Goal: Task Accomplishment & Management: Use online tool/utility

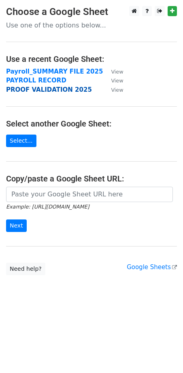
click at [55, 91] on strong "PROOF VALIDATION 2025" at bounding box center [49, 89] width 86 height 7
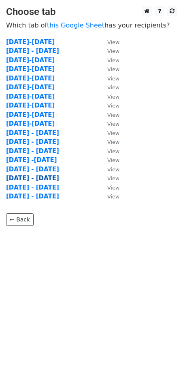
click at [35, 178] on strong "[DATE] - [DATE]" at bounding box center [32, 178] width 53 height 7
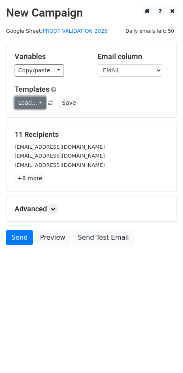
click at [33, 102] on link "Load..." at bounding box center [30, 103] width 31 height 13
click at [30, 104] on link "Load..." at bounding box center [30, 103] width 31 height 13
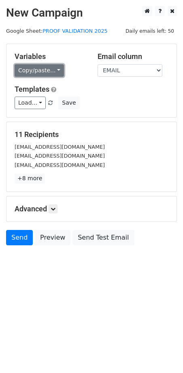
click at [41, 70] on link "Copy/paste..." at bounding box center [39, 70] width 49 height 13
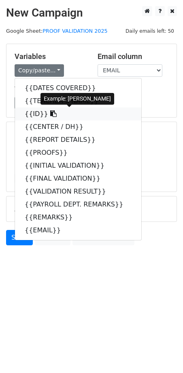
click at [34, 113] on link "{{ID}}" at bounding box center [78, 114] width 126 height 13
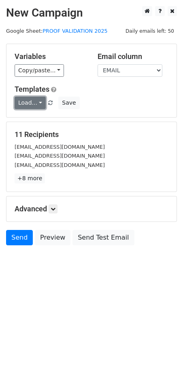
click at [29, 105] on link "Load..." at bounding box center [30, 103] width 31 height 13
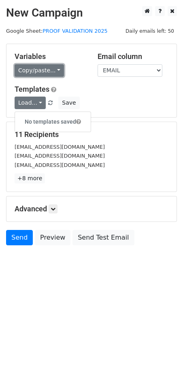
click at [38, 70] on link "Copy/paste..." at bounding box center [39, 70] width 49 height 13
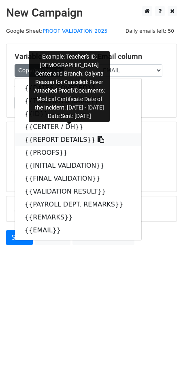
click at [60, 141] on link "{{REPORT DETAILS}}" at bounding box center [78, 139] width 126 height 13
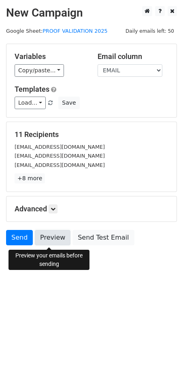
click at [48, 240] on link "Preview" at bounding box center [53, 237] width 36 height 15
